Goal: Navigation & Orientation: Find specific page/section

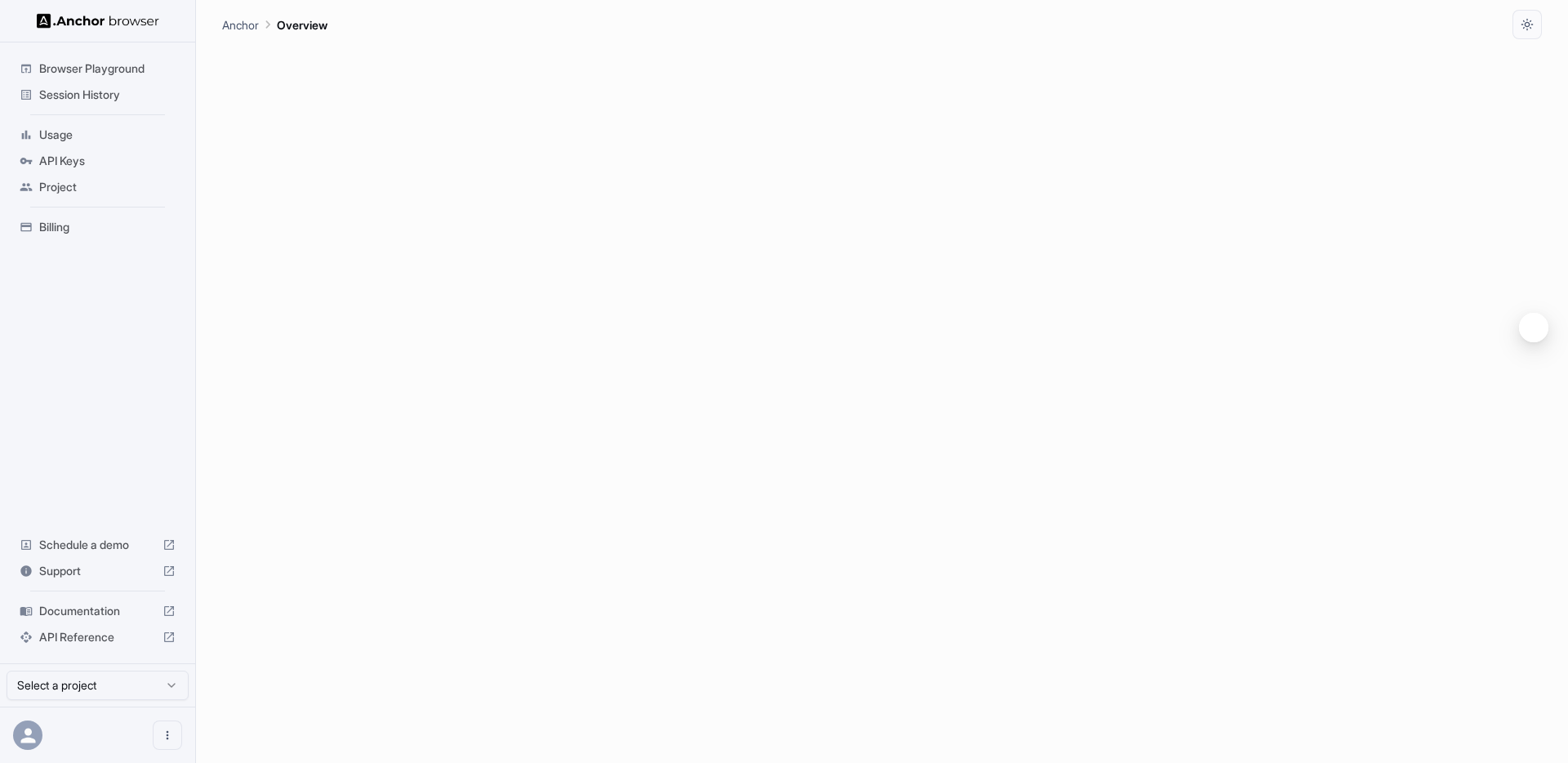
click at [62, 136] on span "Usage" at bounding box center [107, 134] width 137 height 16
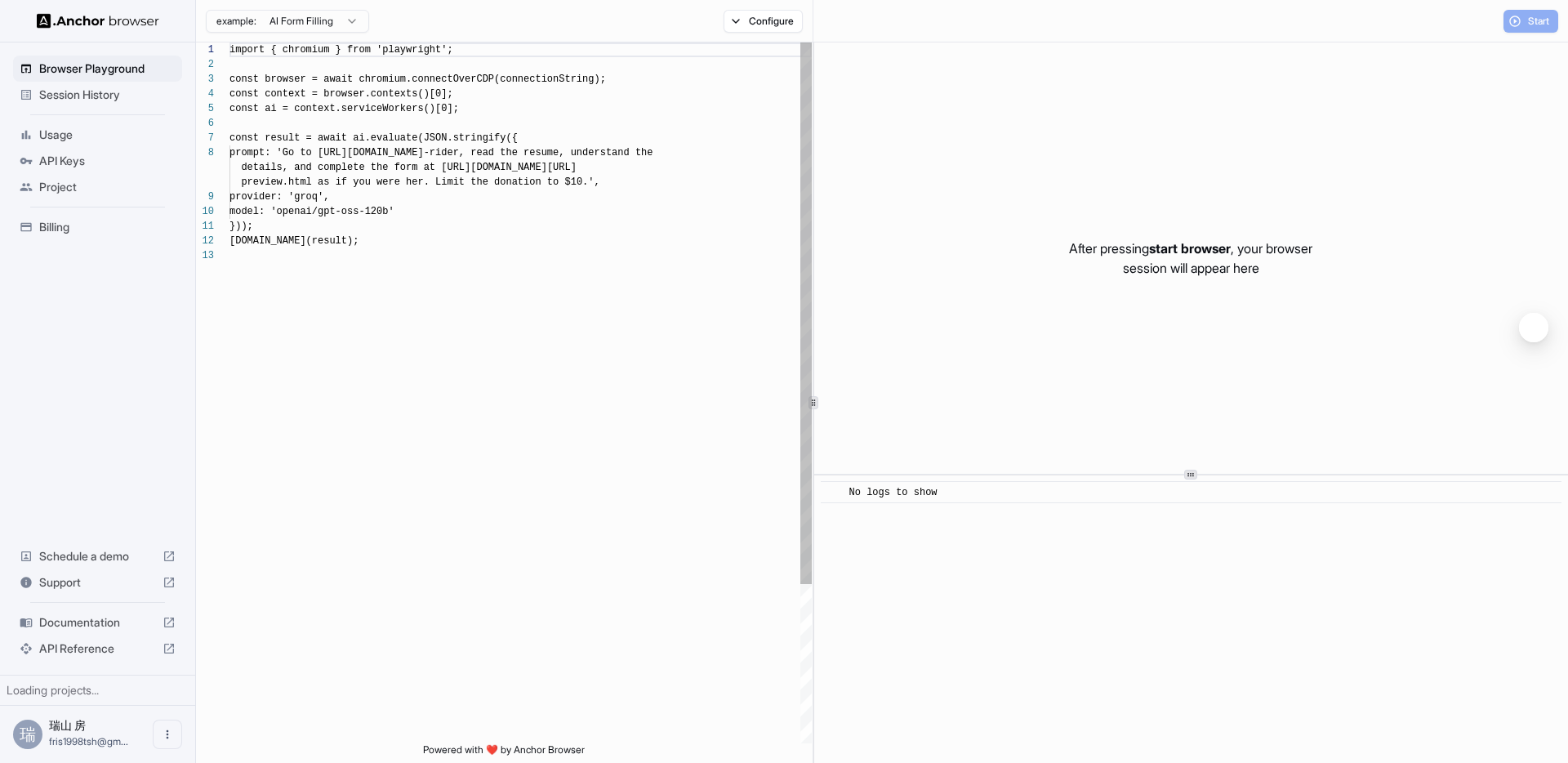
scroll to position [118, 0]
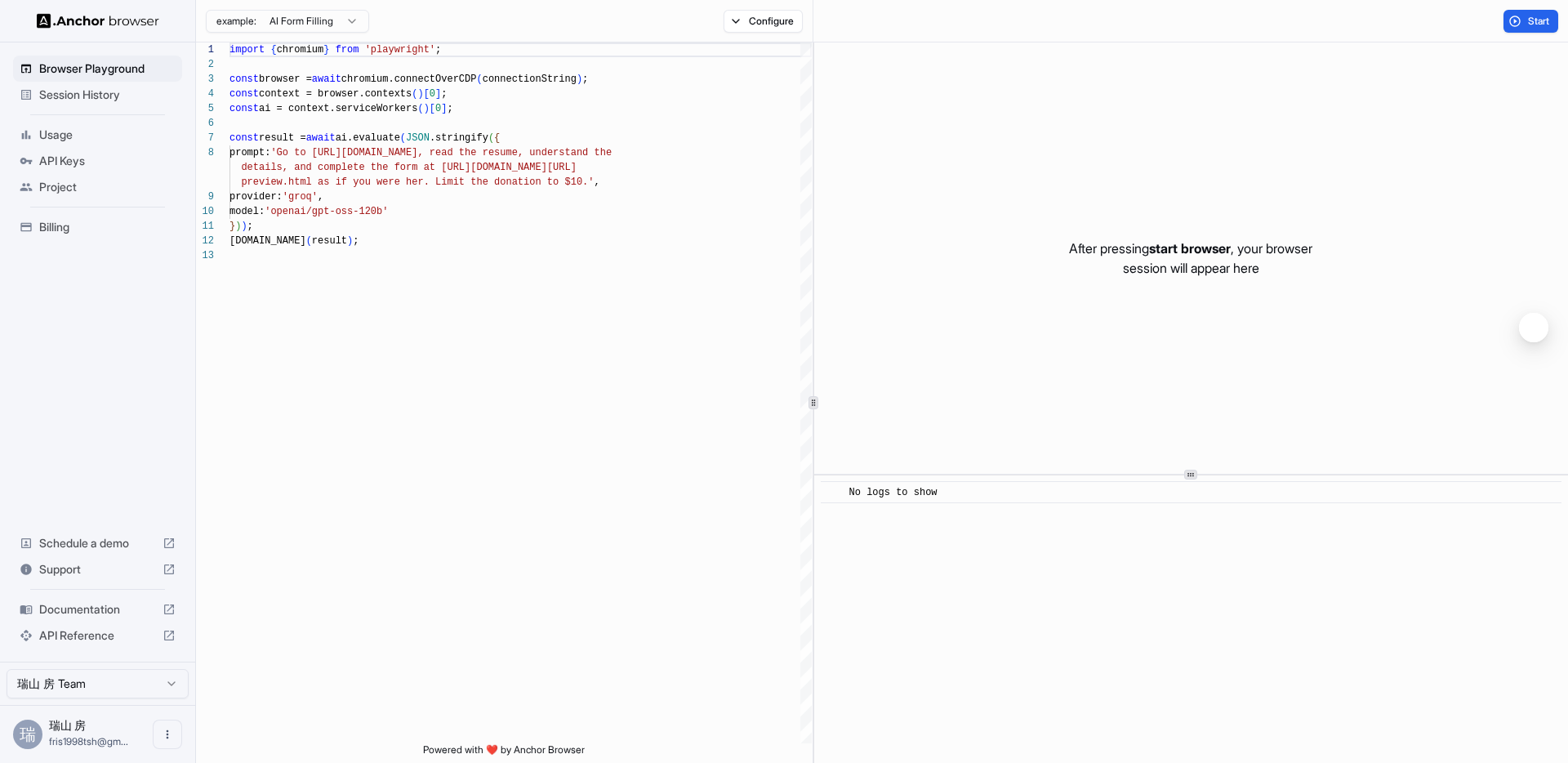
click at [52, 146] on div "Usage" at bounding box center [98, 135] width 169 height 27
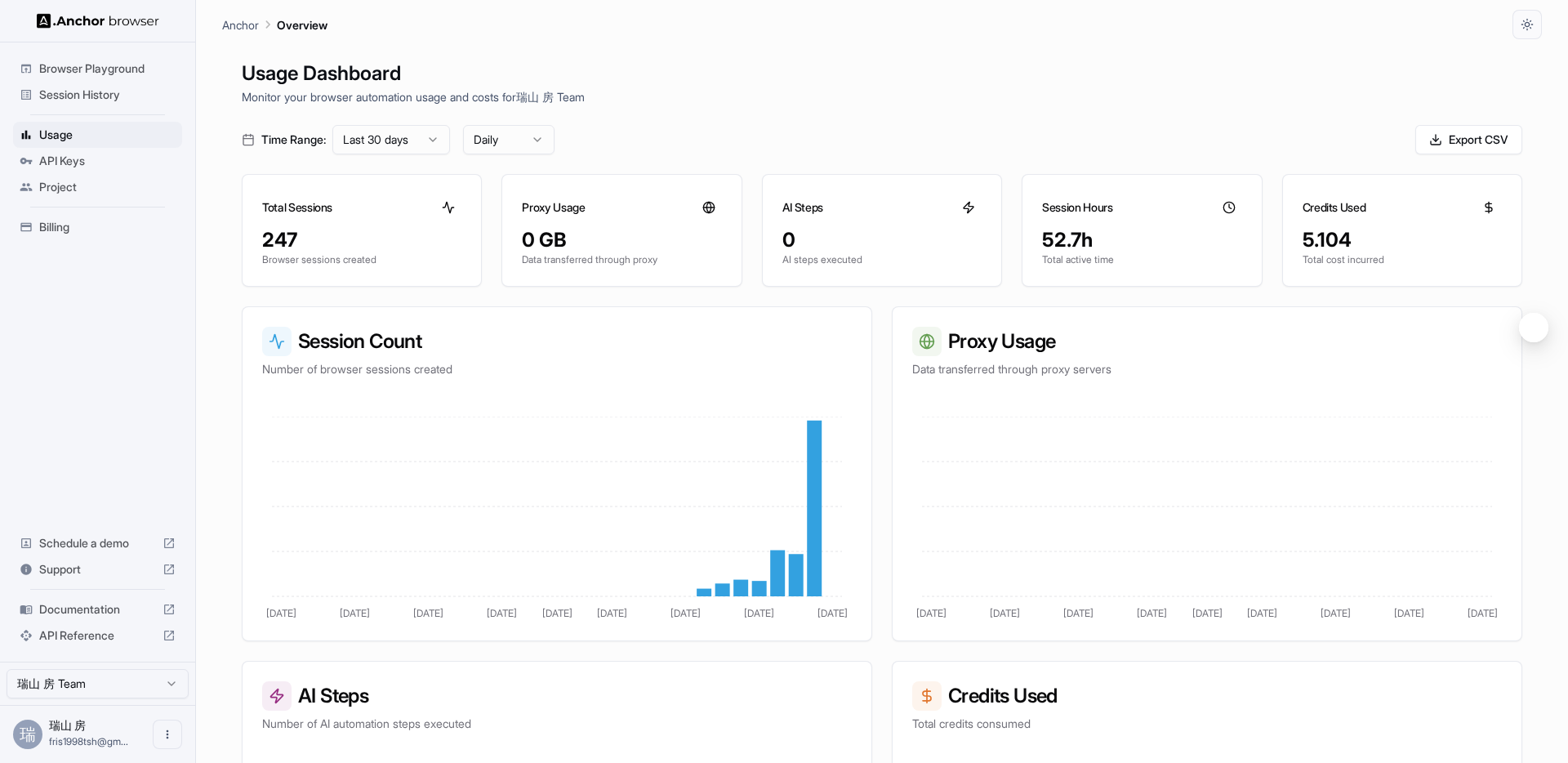
click at [62, 164] on span "API Keys" at bounding box center [107, 160] width 137 height 16
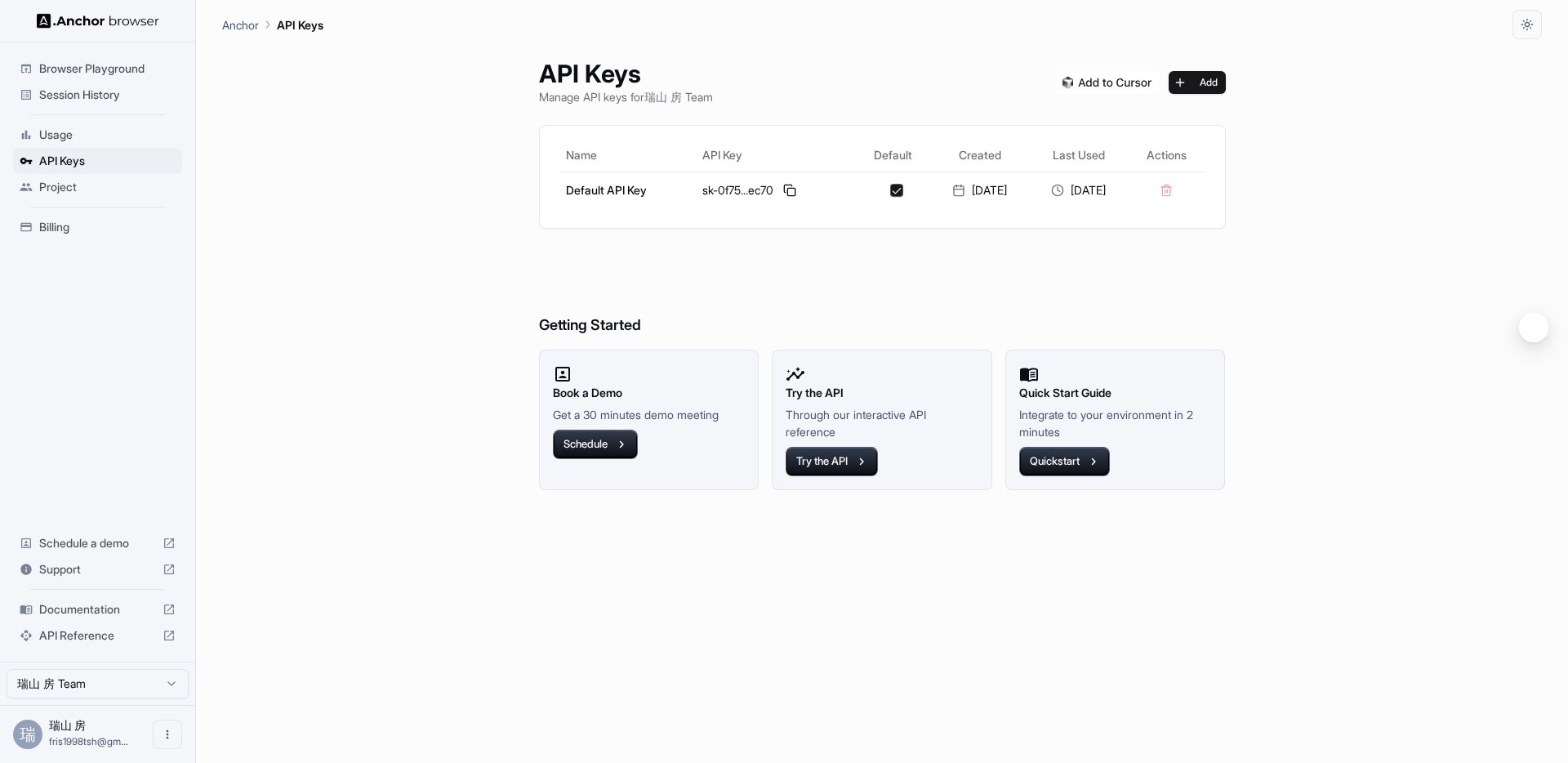
click at [69, 183] on span "Project" at bounding box center [107, 186] width 137 height 16
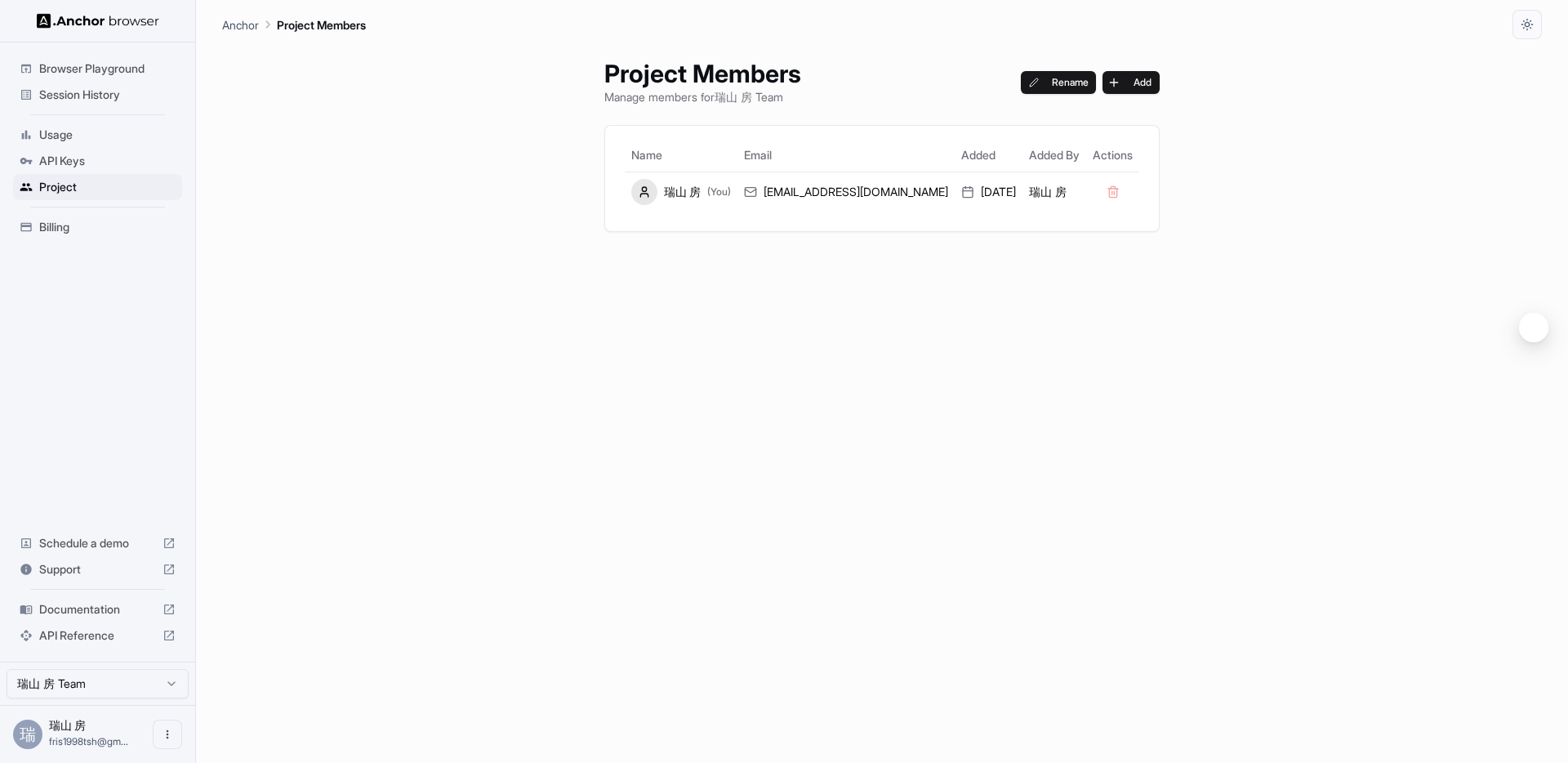
click at [72, 102] on span "Session History" at bounding box center [107, 94] width 137 height 16
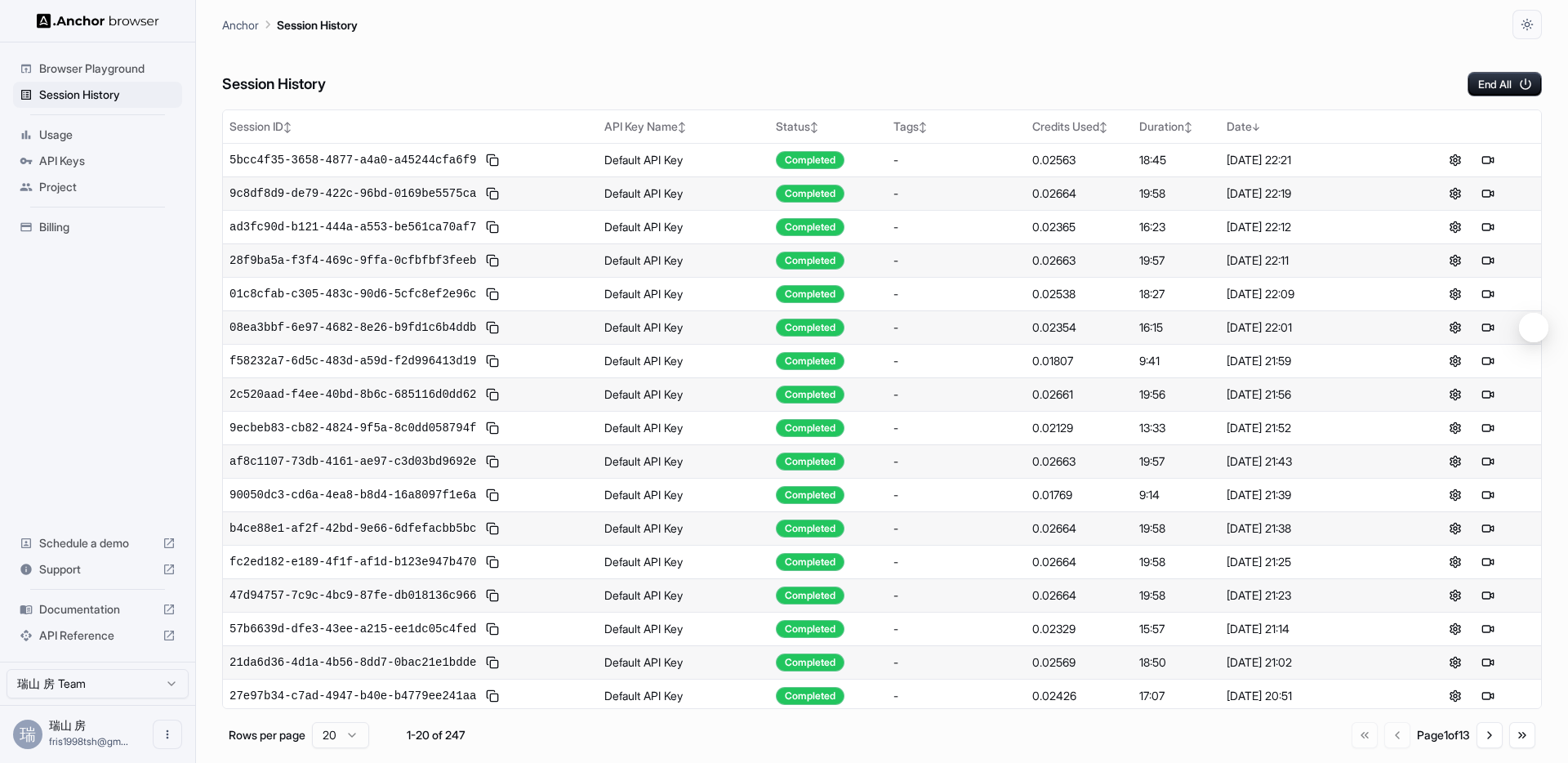
click at [91, 69] on span "Browser Playground" at bounding box center [107, 68] width 137 height 16
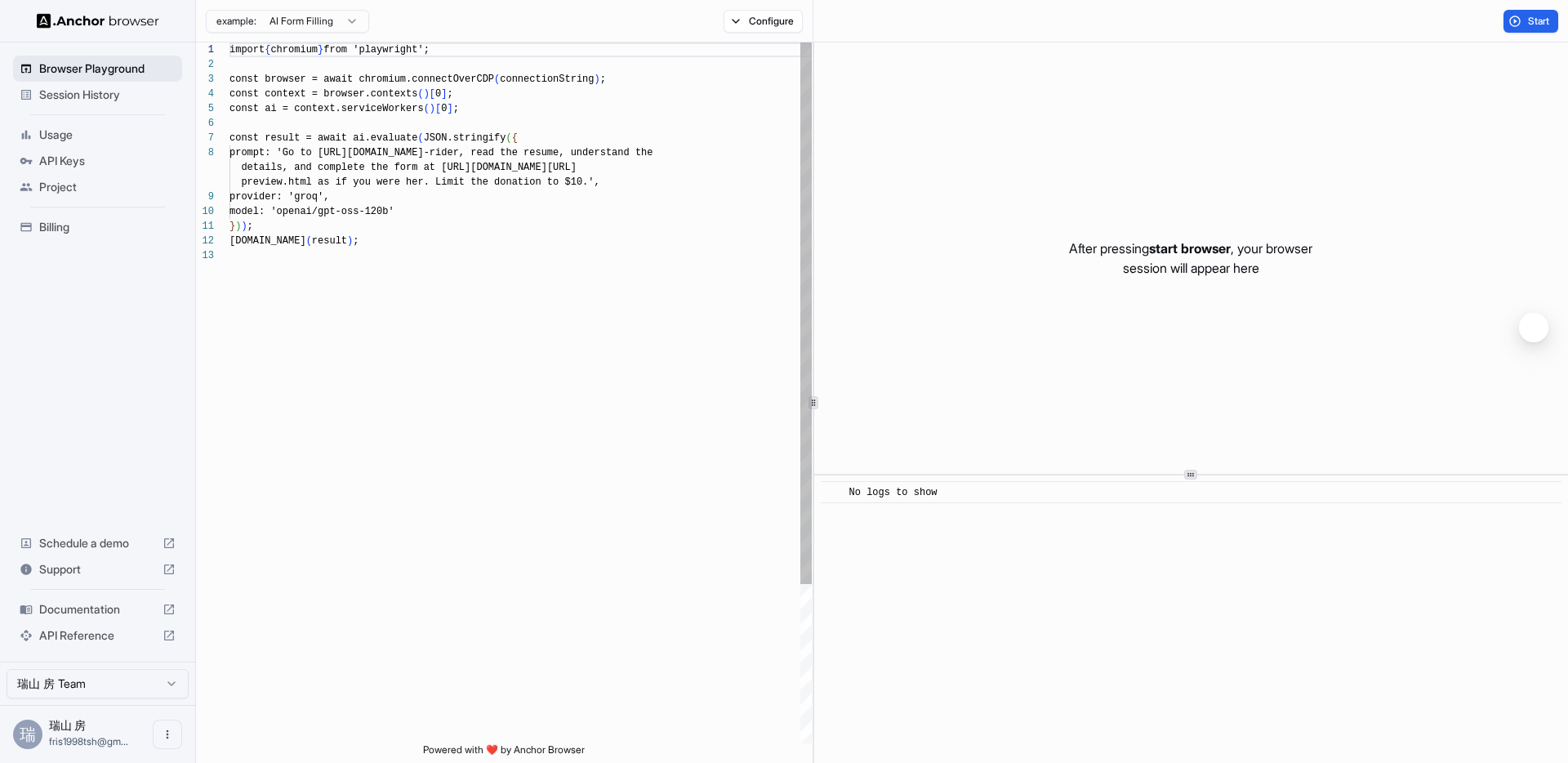
scroll to position [118, 0]
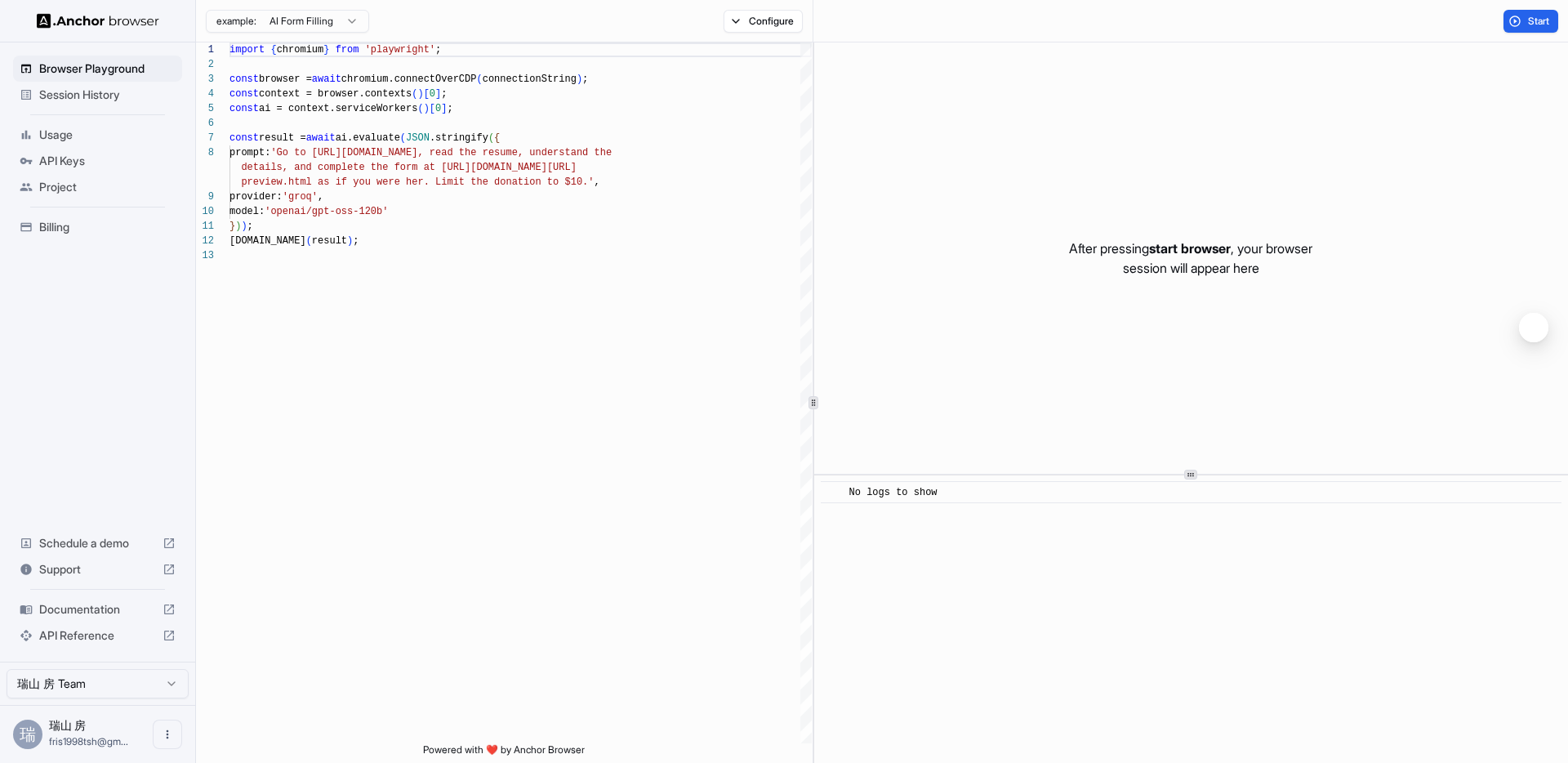
click at [87, 630] on span "API Reference" at bounding box center [97, 635] width 117 height 16
click at [63, 193] on span "Project" at bounding box center [107, 186] width 137 height 16
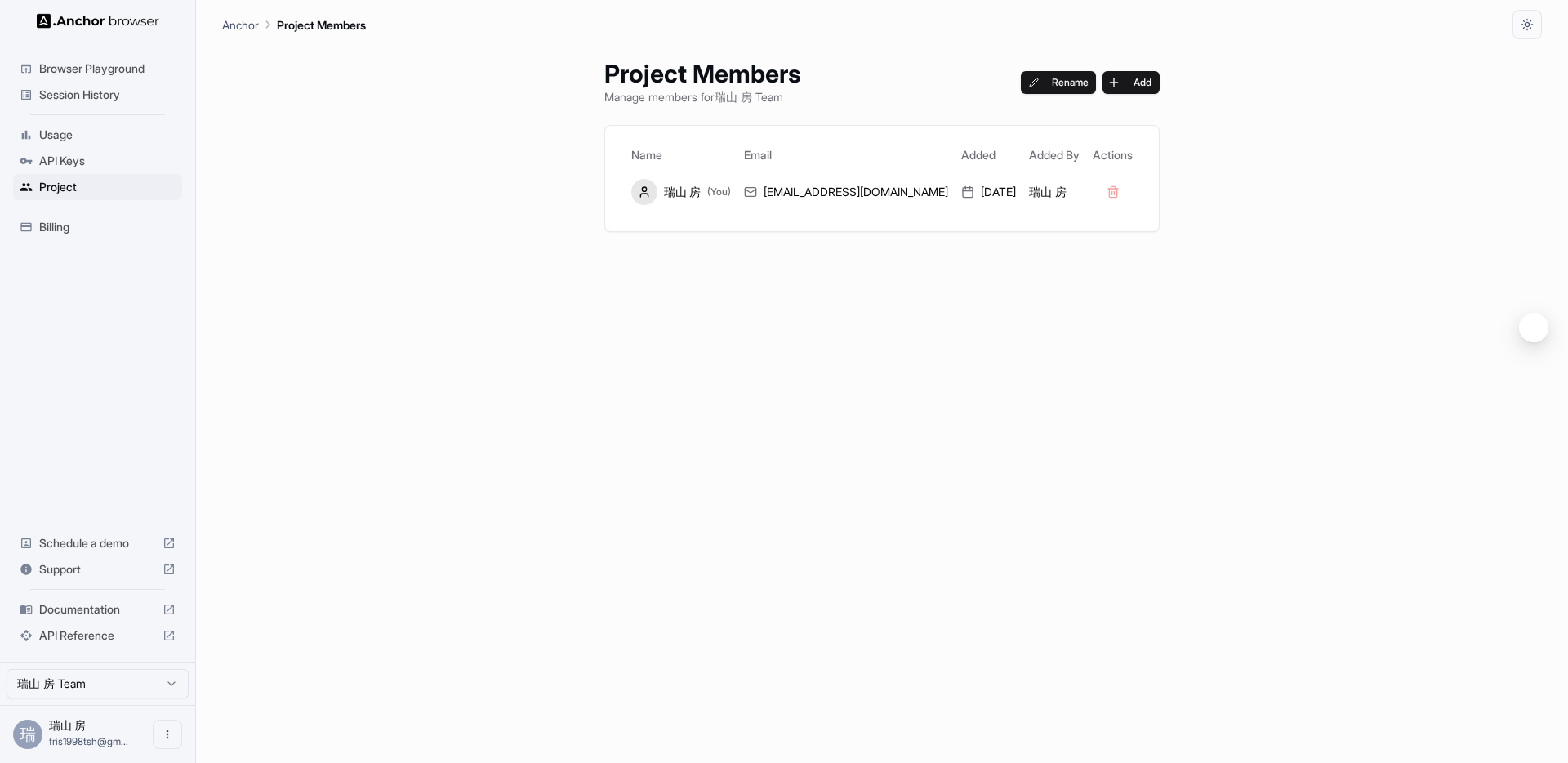
click at [66, 155] on span "API Keys" at bounding box center [107, 160] width 137 height 16
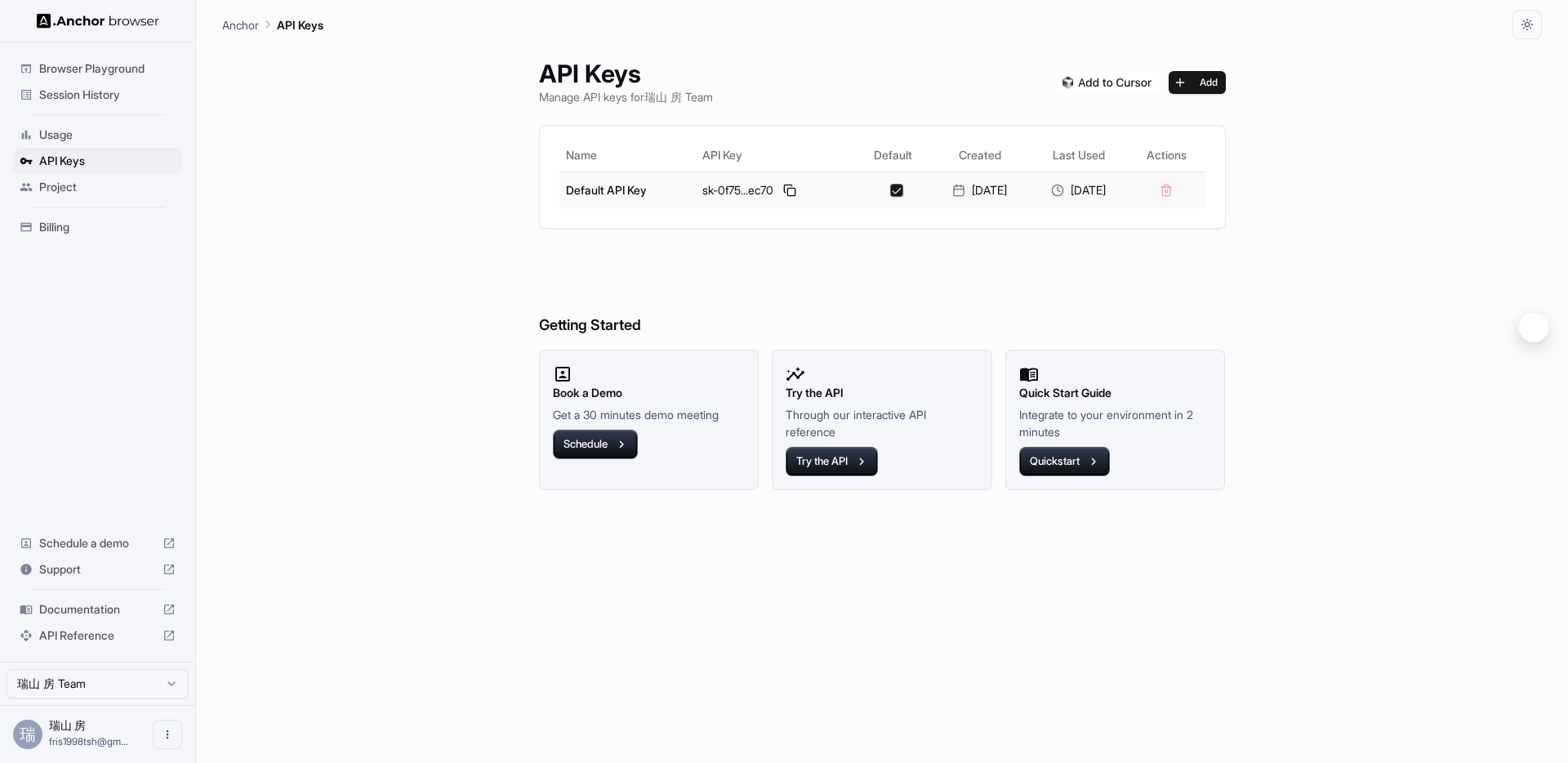
click at [748, 185] on div "sk-0f75...ec70" at bounding box center [775, 190] width 147 height 20
click at [79, 67] on span "Browser Playground" at bounding box center [107, 68] width 137 height 16
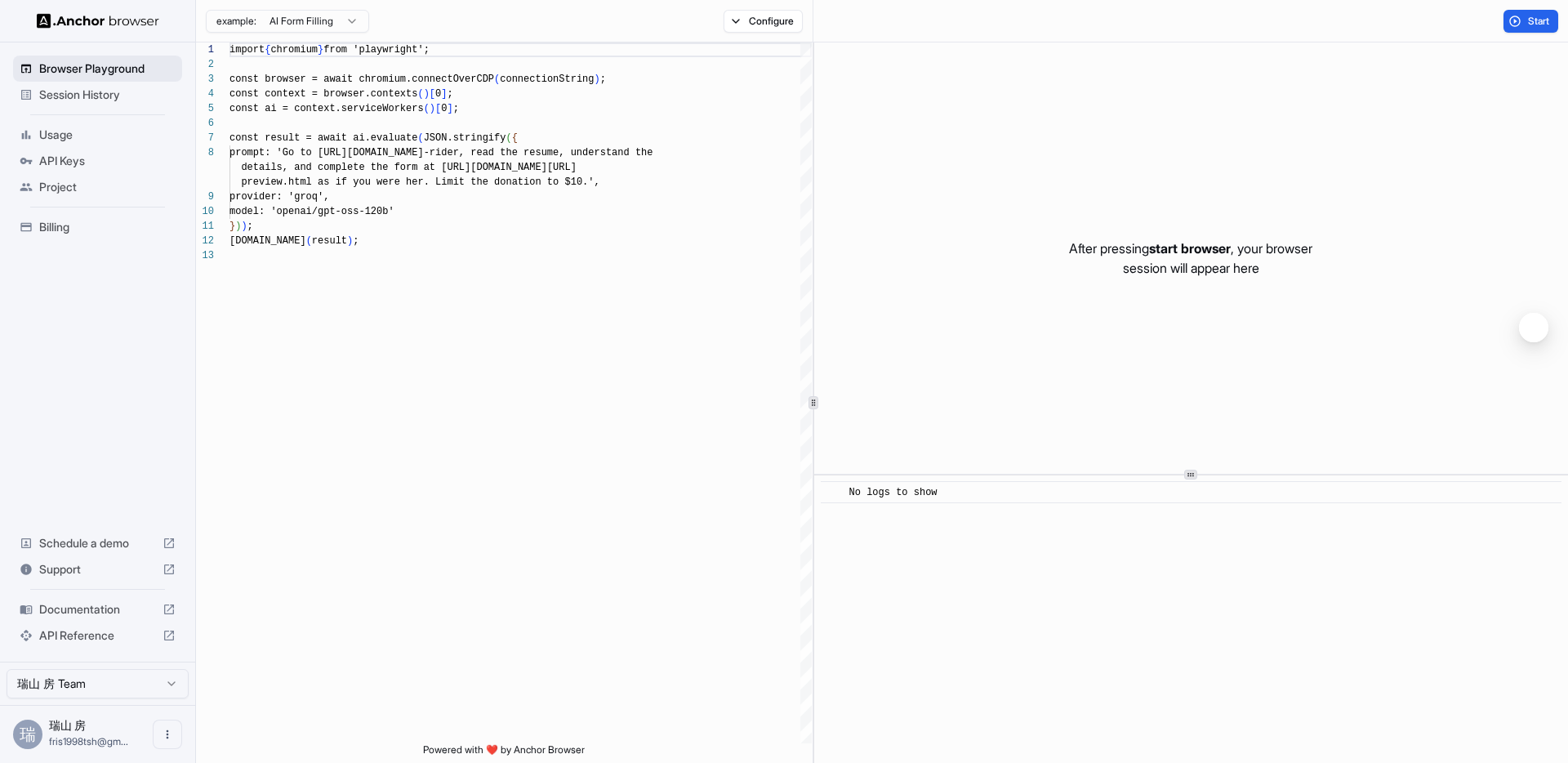
scroll to position [118, 0]
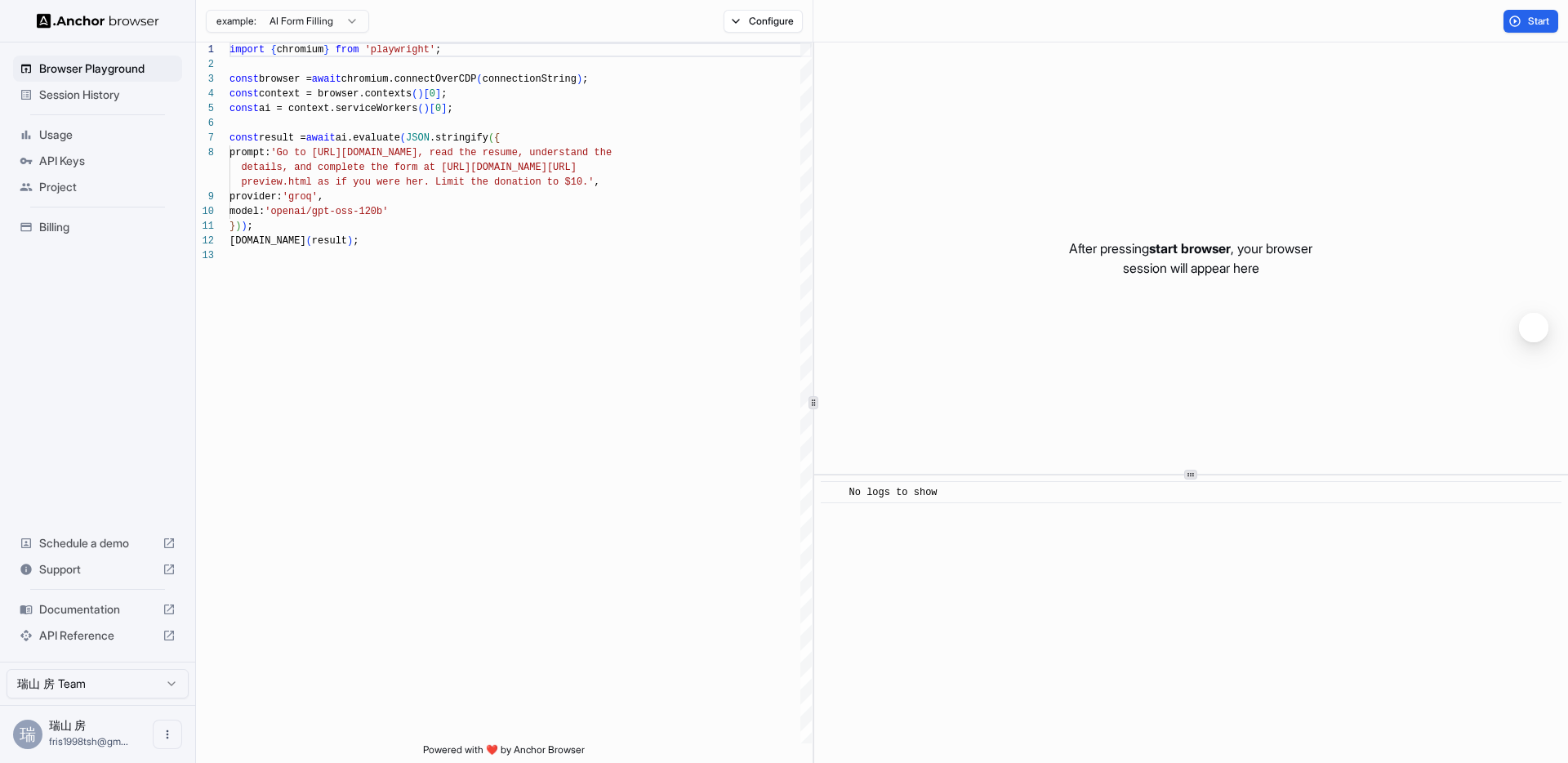
click at [79, 86] on span "Session History" at bounding box center [107, 94] width 137 height 16
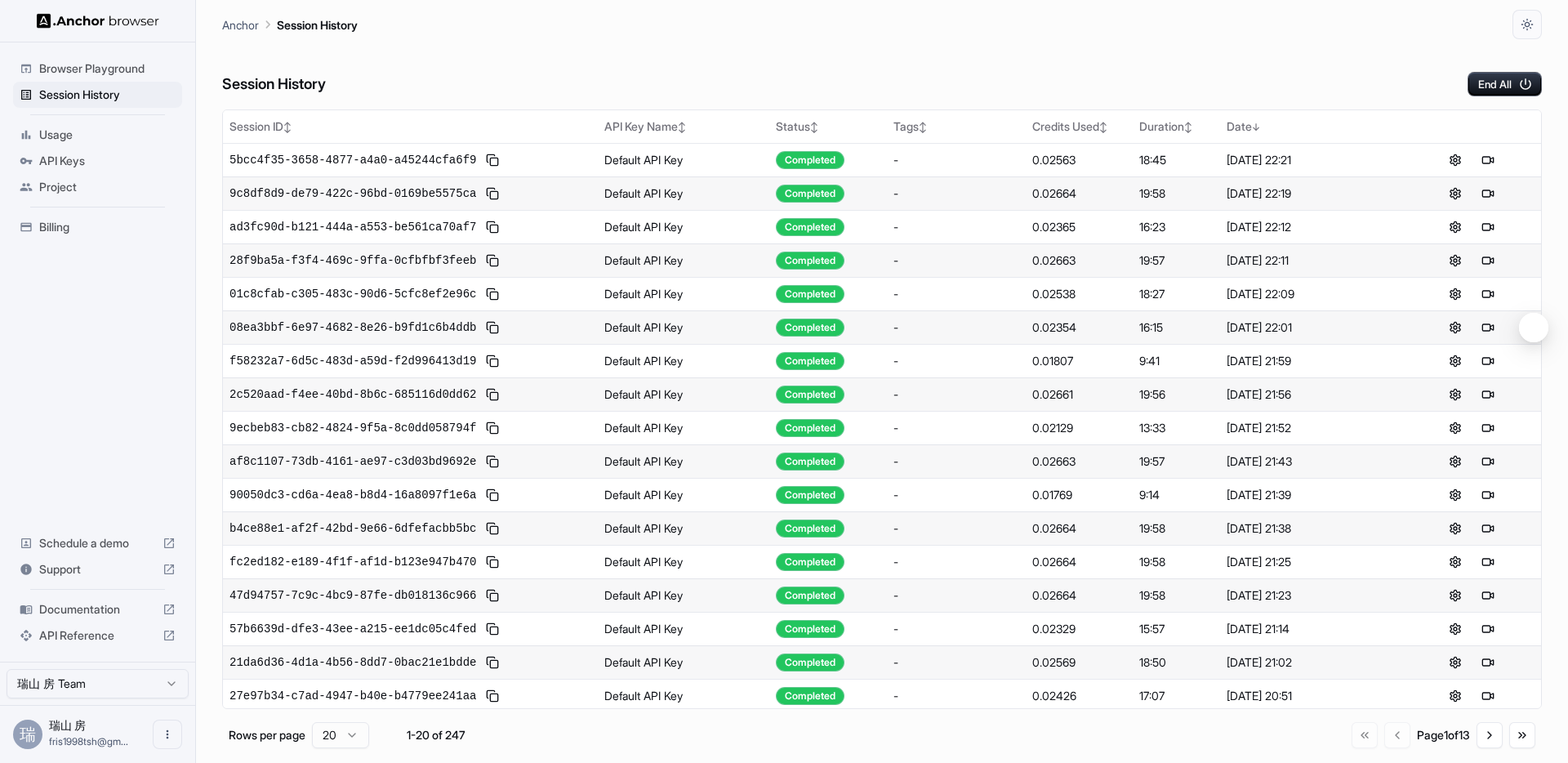
click at [101, 20] on img at bounding box center [98, 21] width 122 height 15
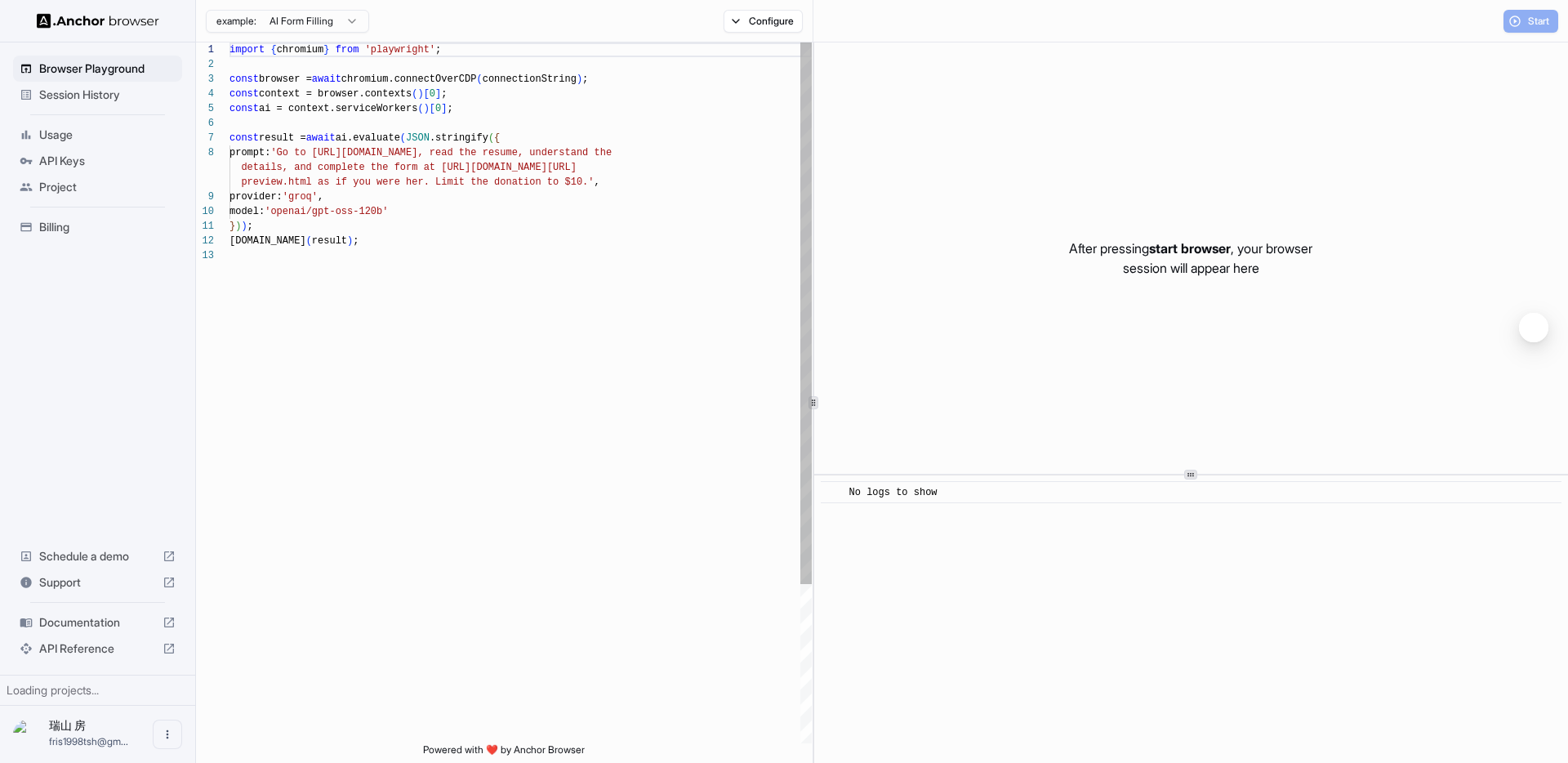
scroll to position [118, 0]
